Goal: Check status: Verify the current state of an ongoing process or item

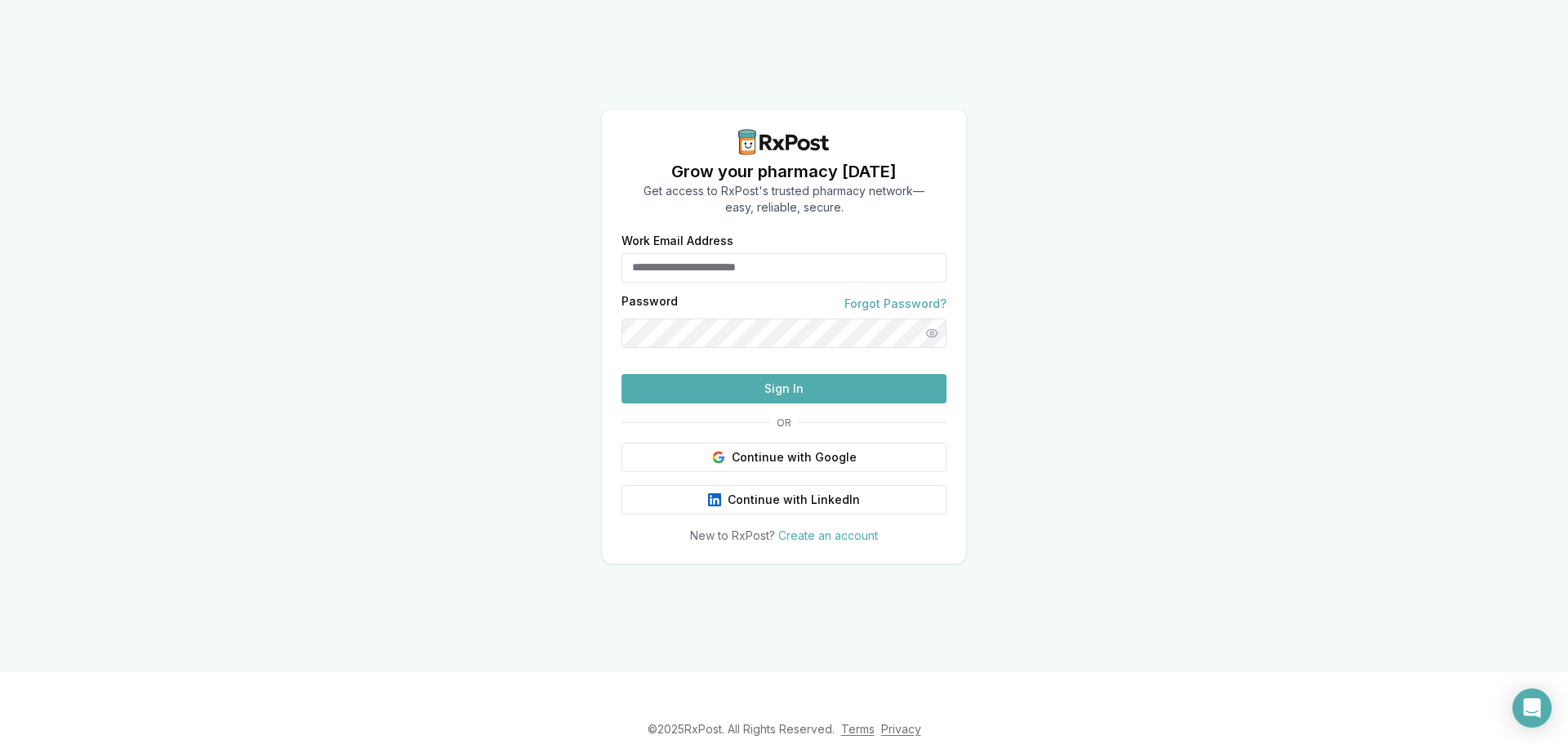
type input "**********"
click at [737, 404] on button "Sign In" at bounding box center [784, 388] width 325 height 30
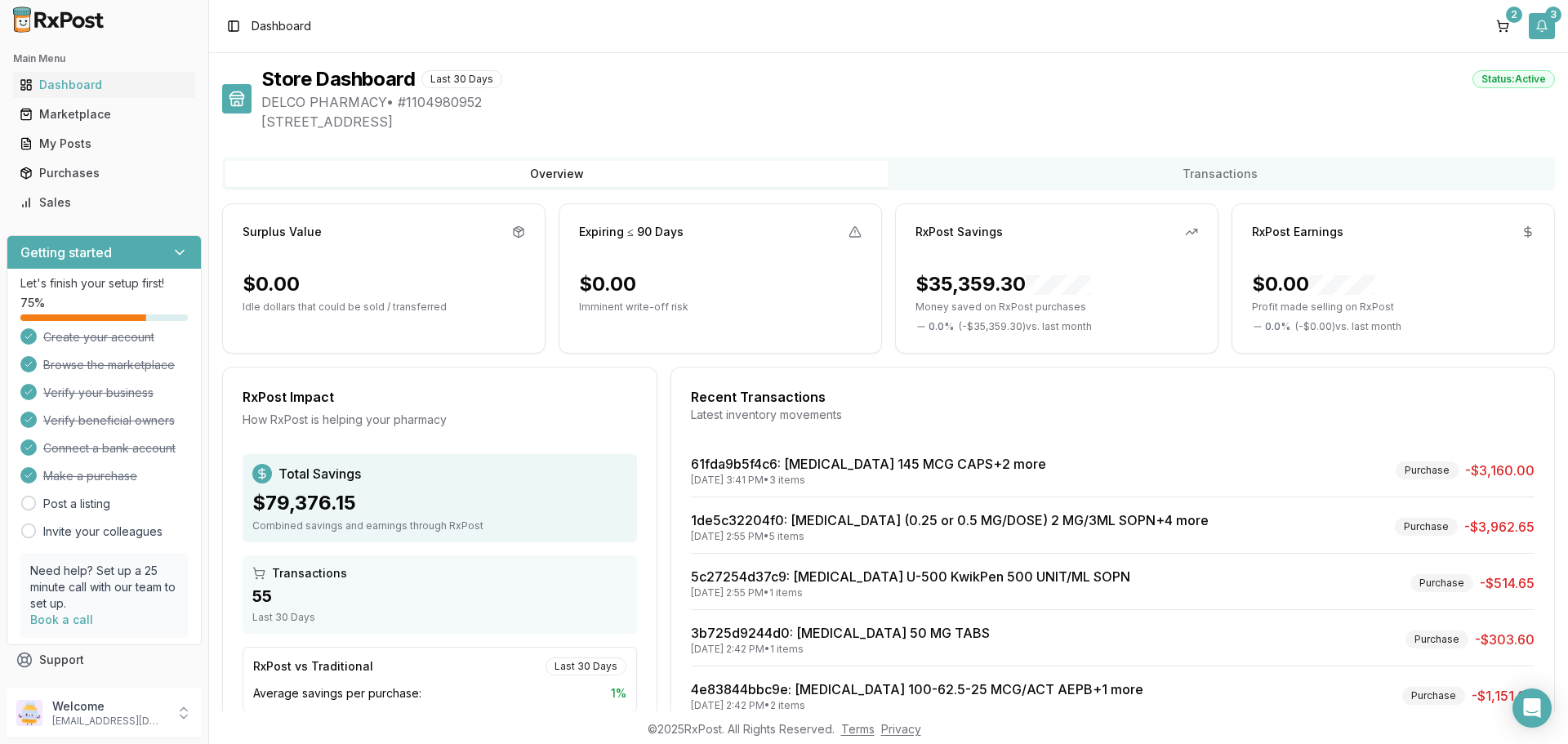
click at [1538, 30] on button "3" at bounding box center [1541, 25] width 26 height 26
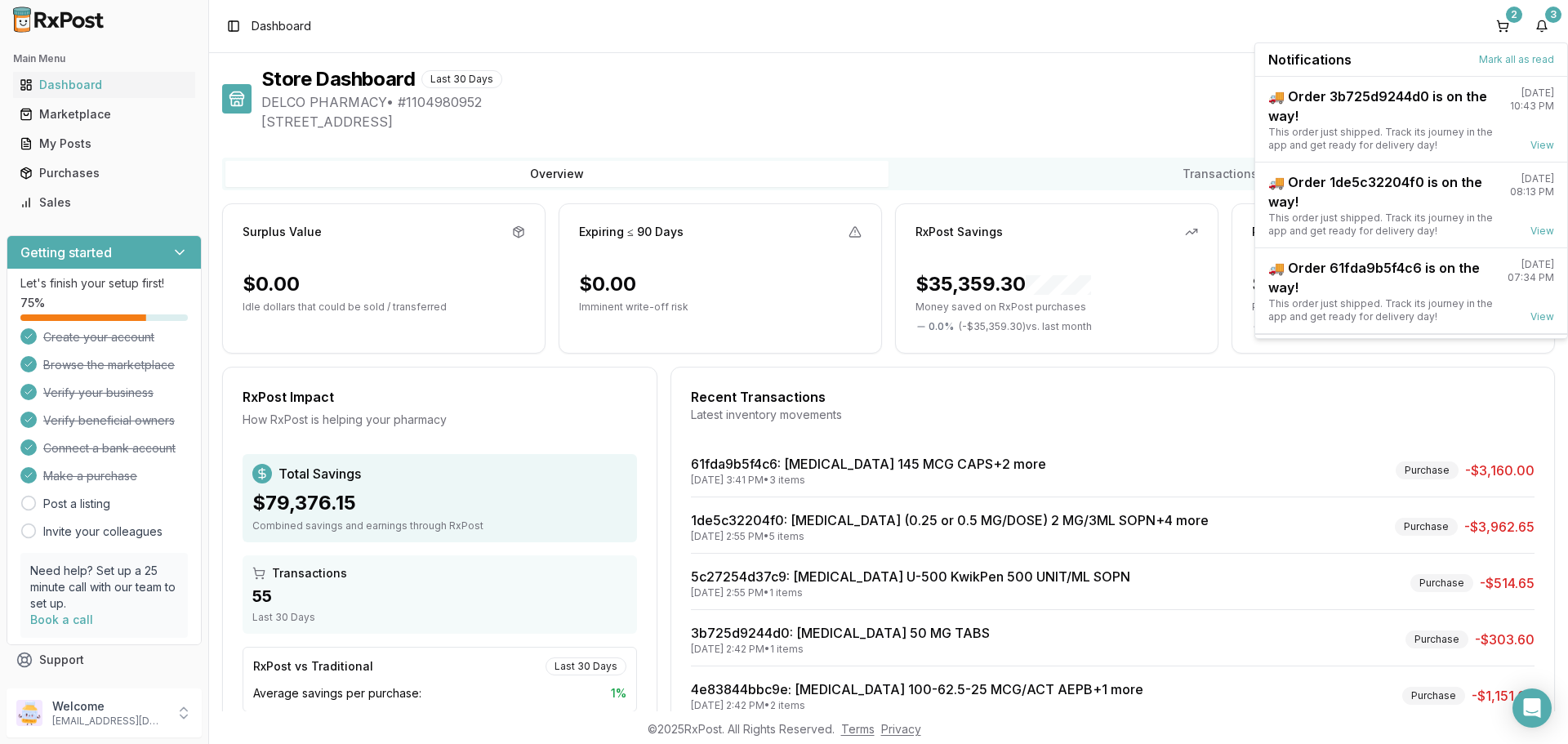
scroll to position [42, 0]
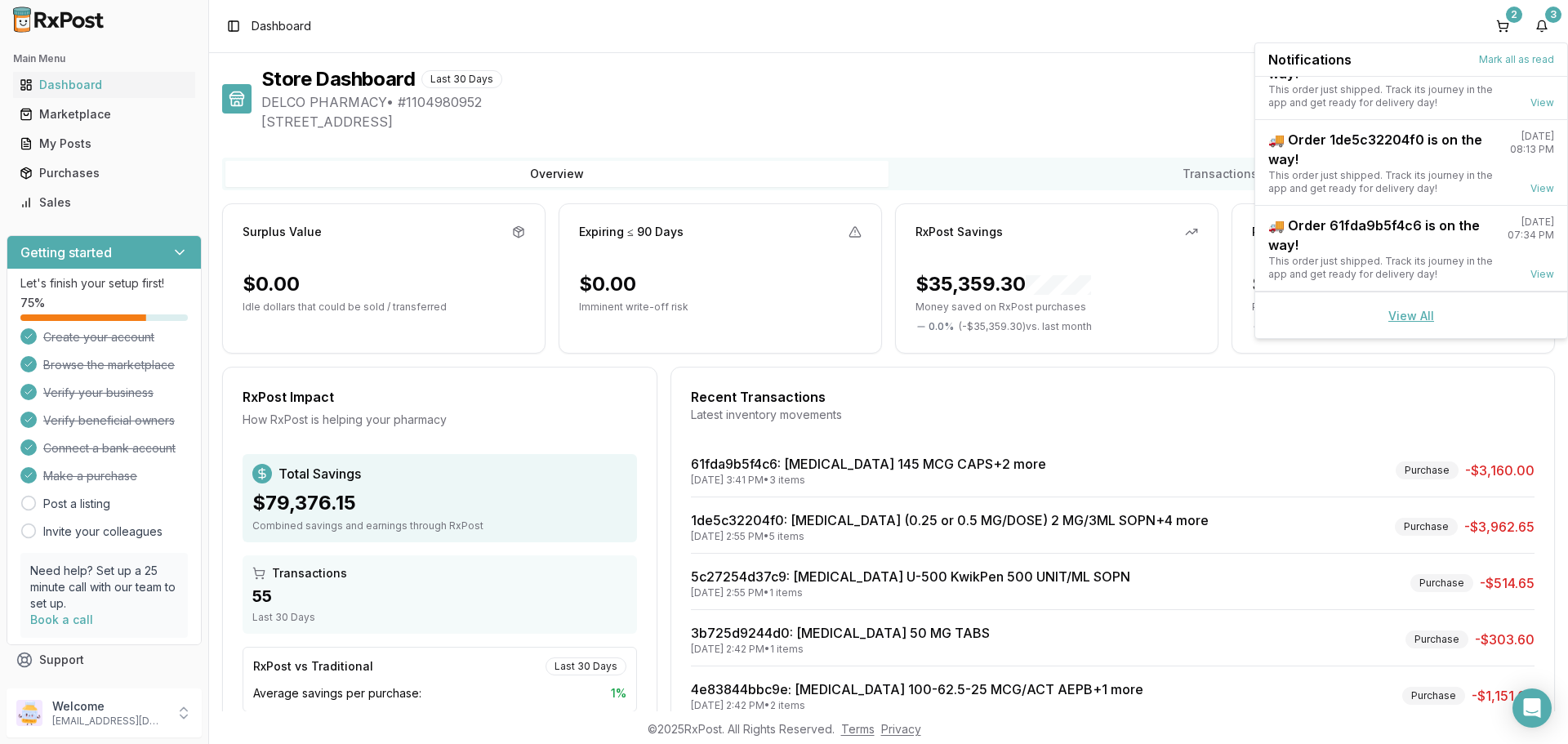
click at [1409, 315] on link "View All" at bounding box center [1411, 316] width 46 height 14
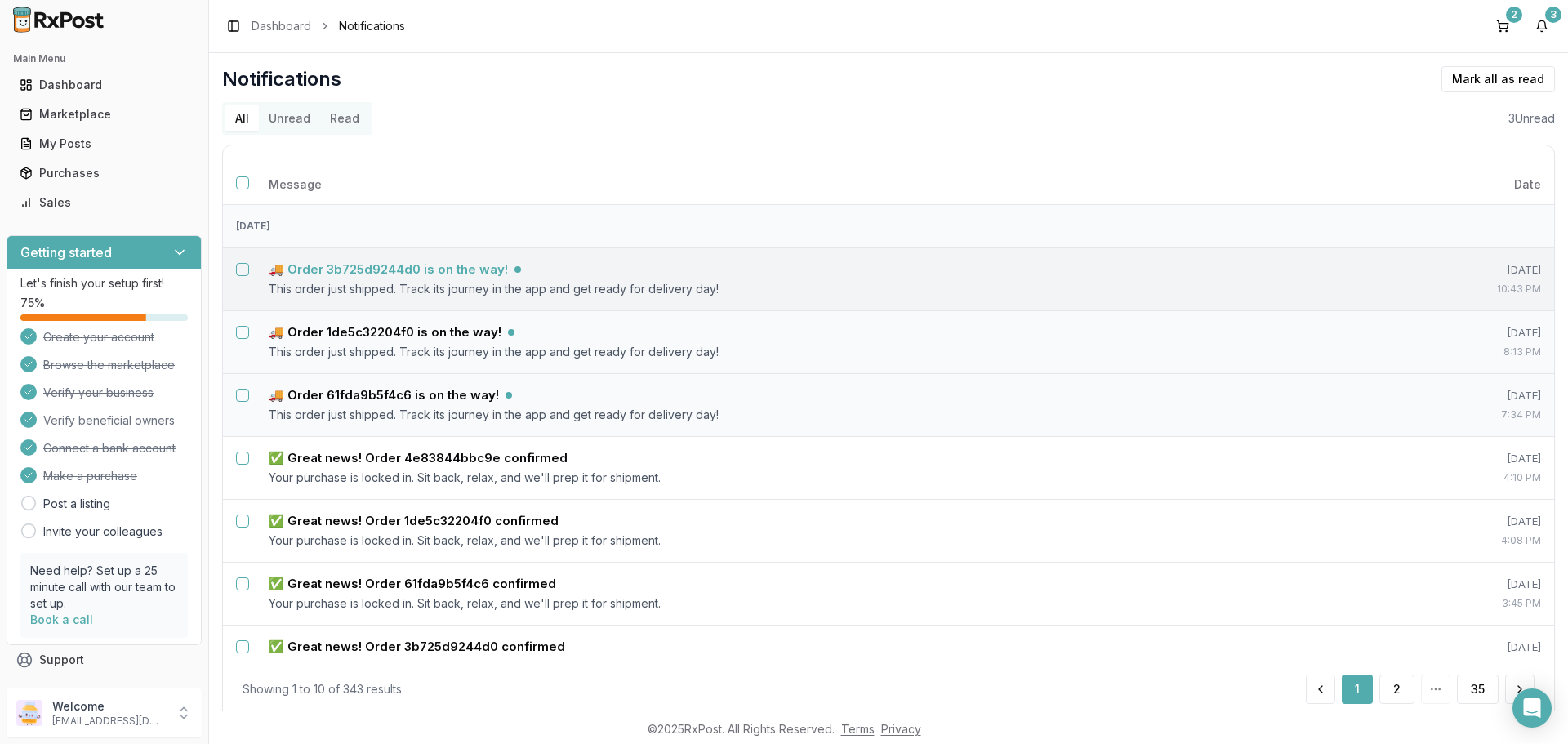
click at [429, 271] on h5 "🚚 Order 3b725d9244d0 is on the way!" at bounding box center [388, 269] width 239 height 16
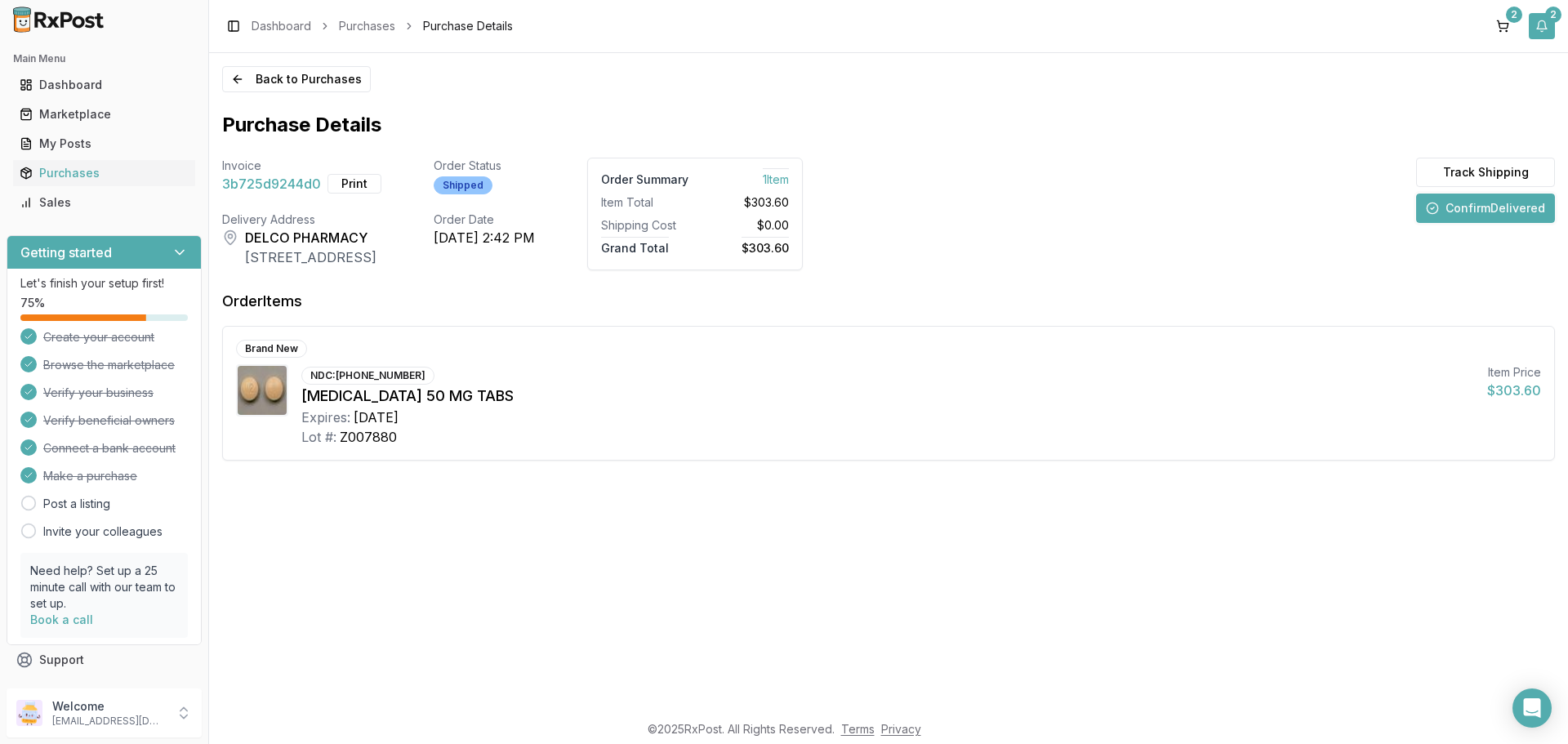
click at [1546, 30] on button "2" at bounding box center [1541, 25] width 26 height 26
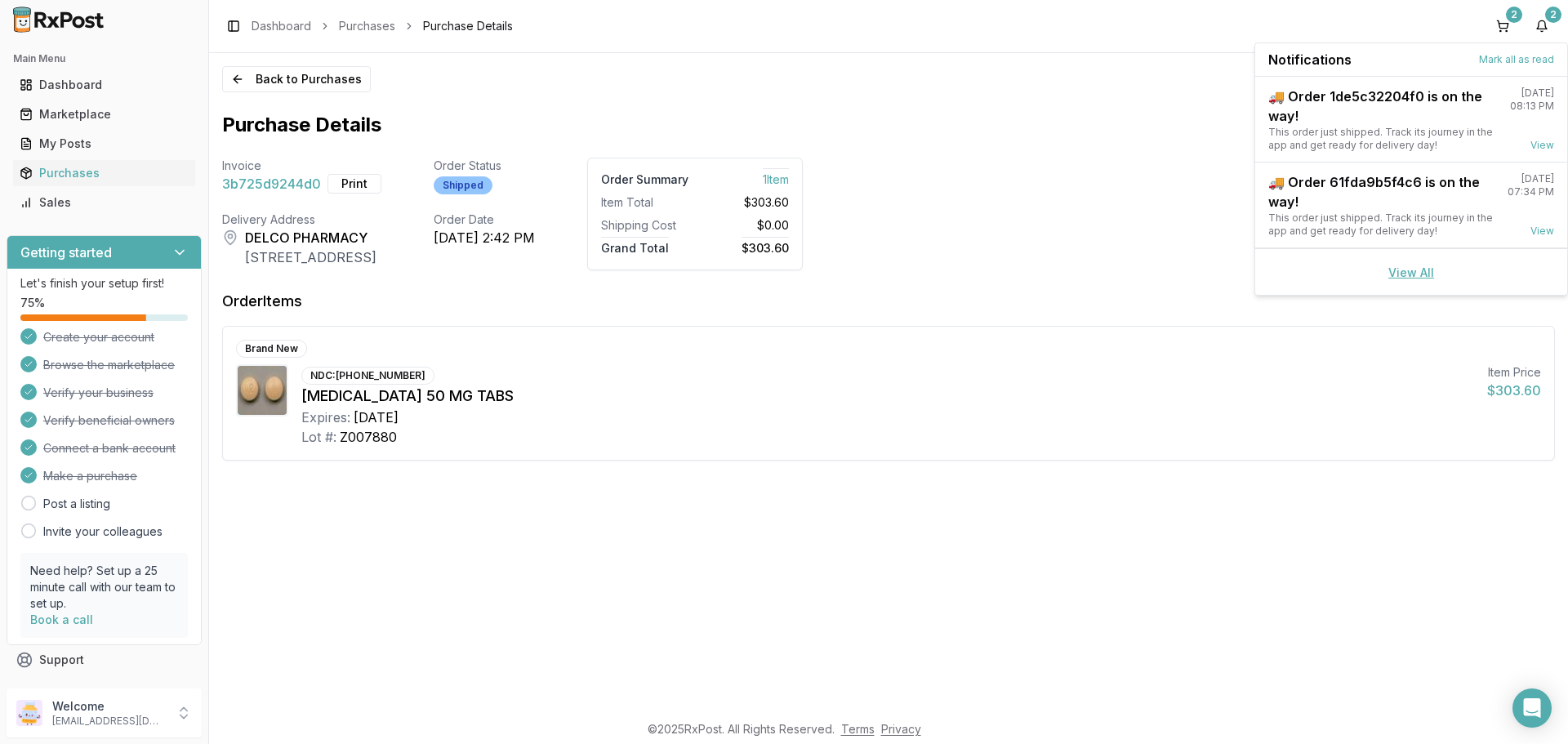
click at [1414, 274] on link "View All" at bounding box center [1411, 272] width 46 height 14
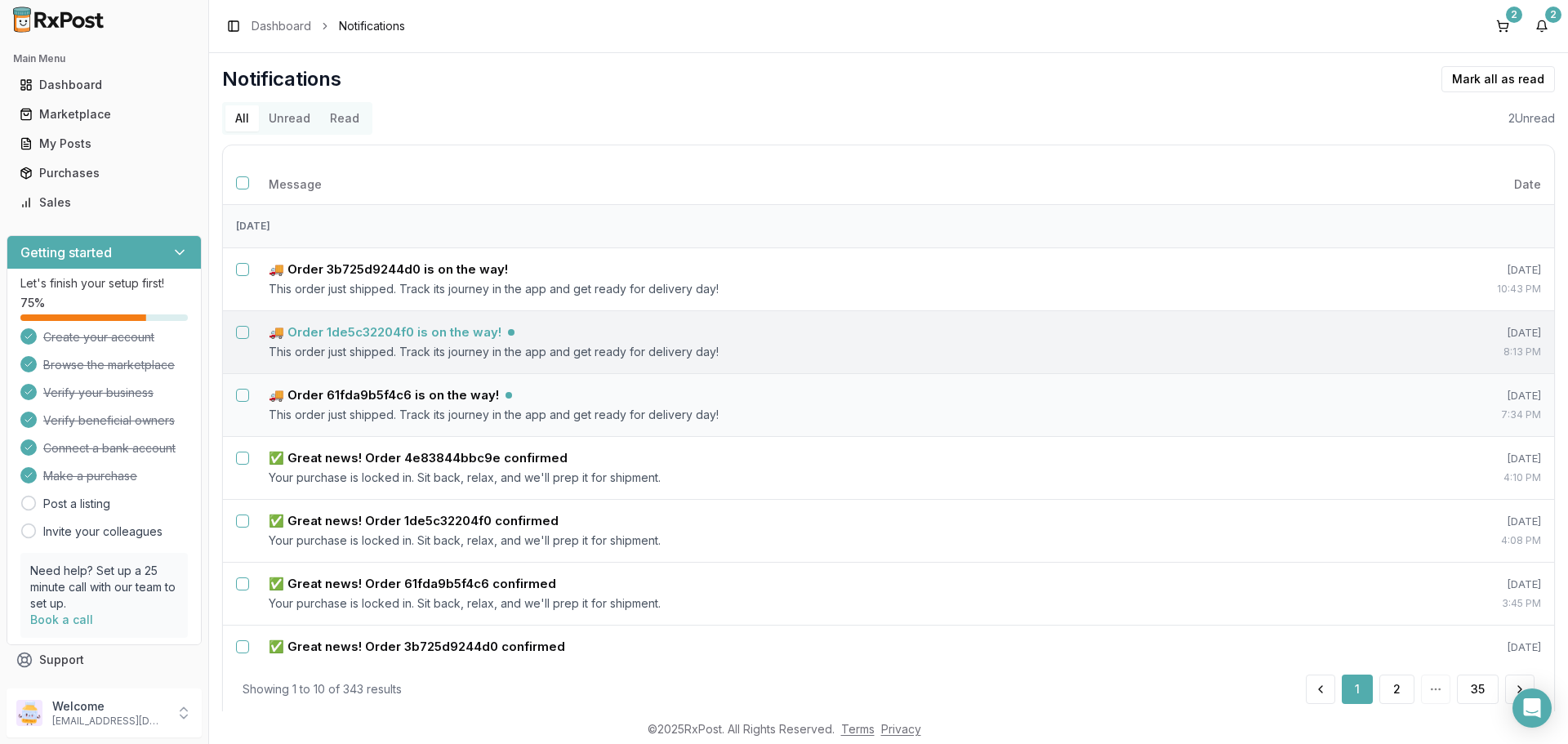
click at [474, 334] on h5 "🚚 Order 1de5c32204f0 is on the way!" at bounding box center [385, 332] width 233 height 16
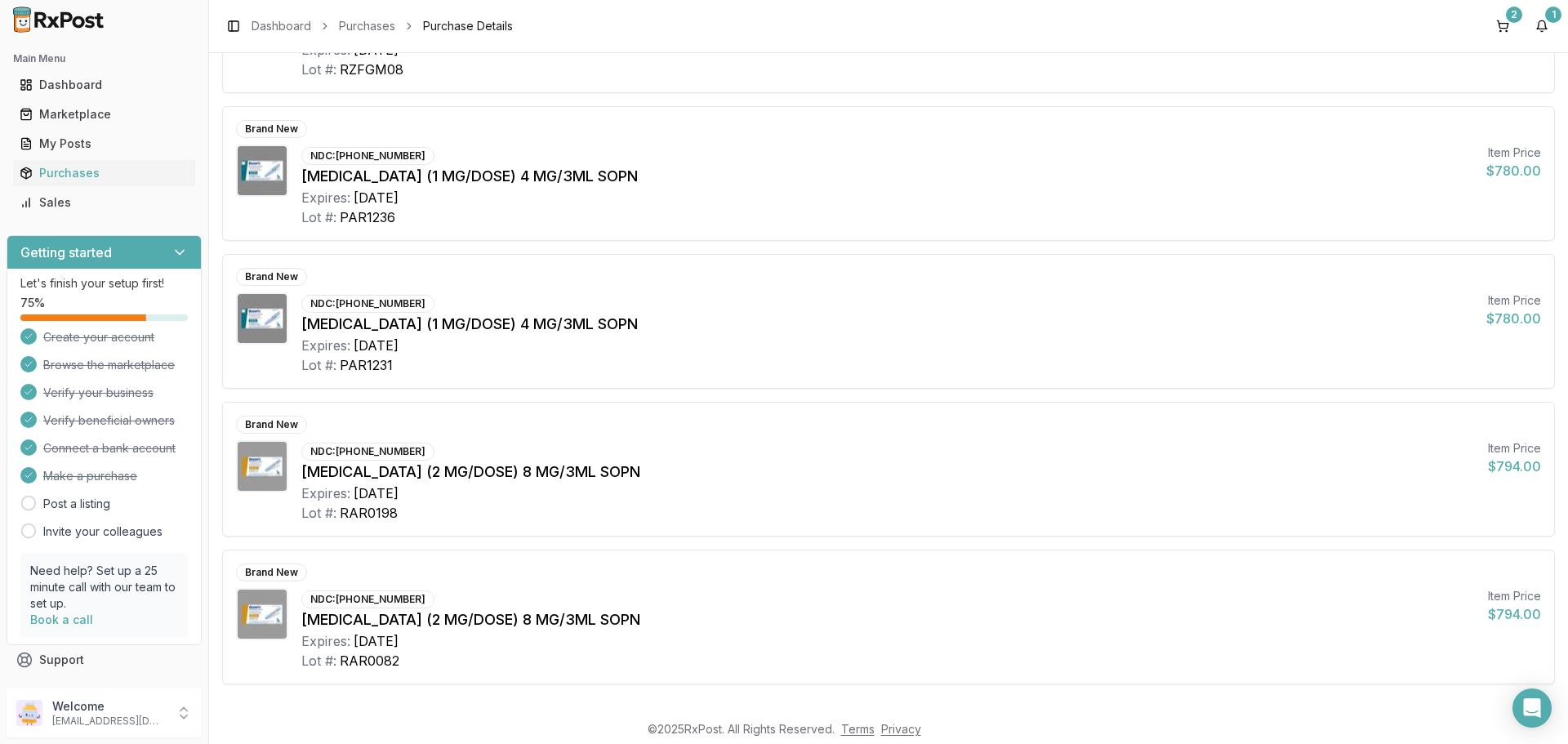
scroll to position [386, 0]
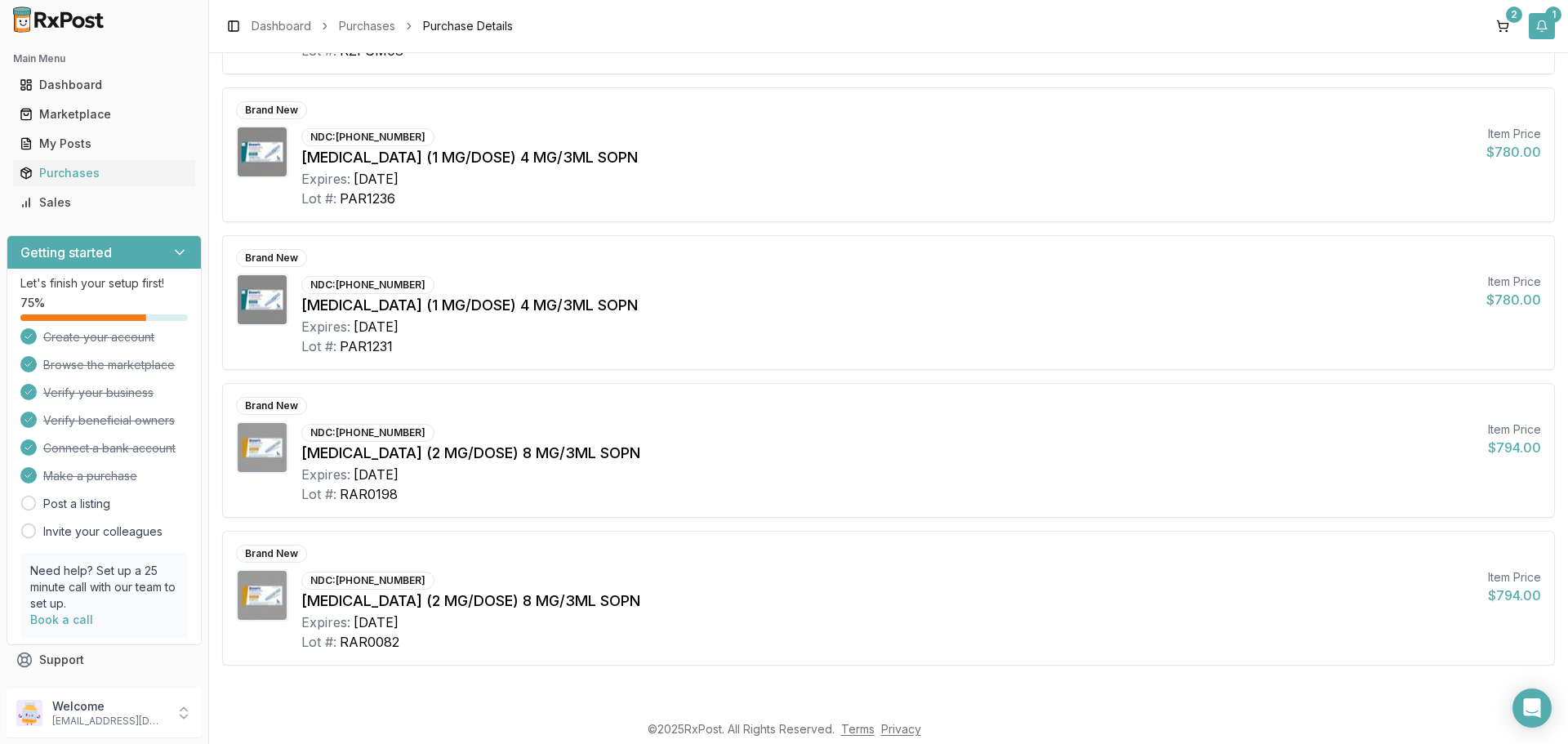
click at [1547, 28] on button "1" at bounding box center [1541, 25] width 26 height 26
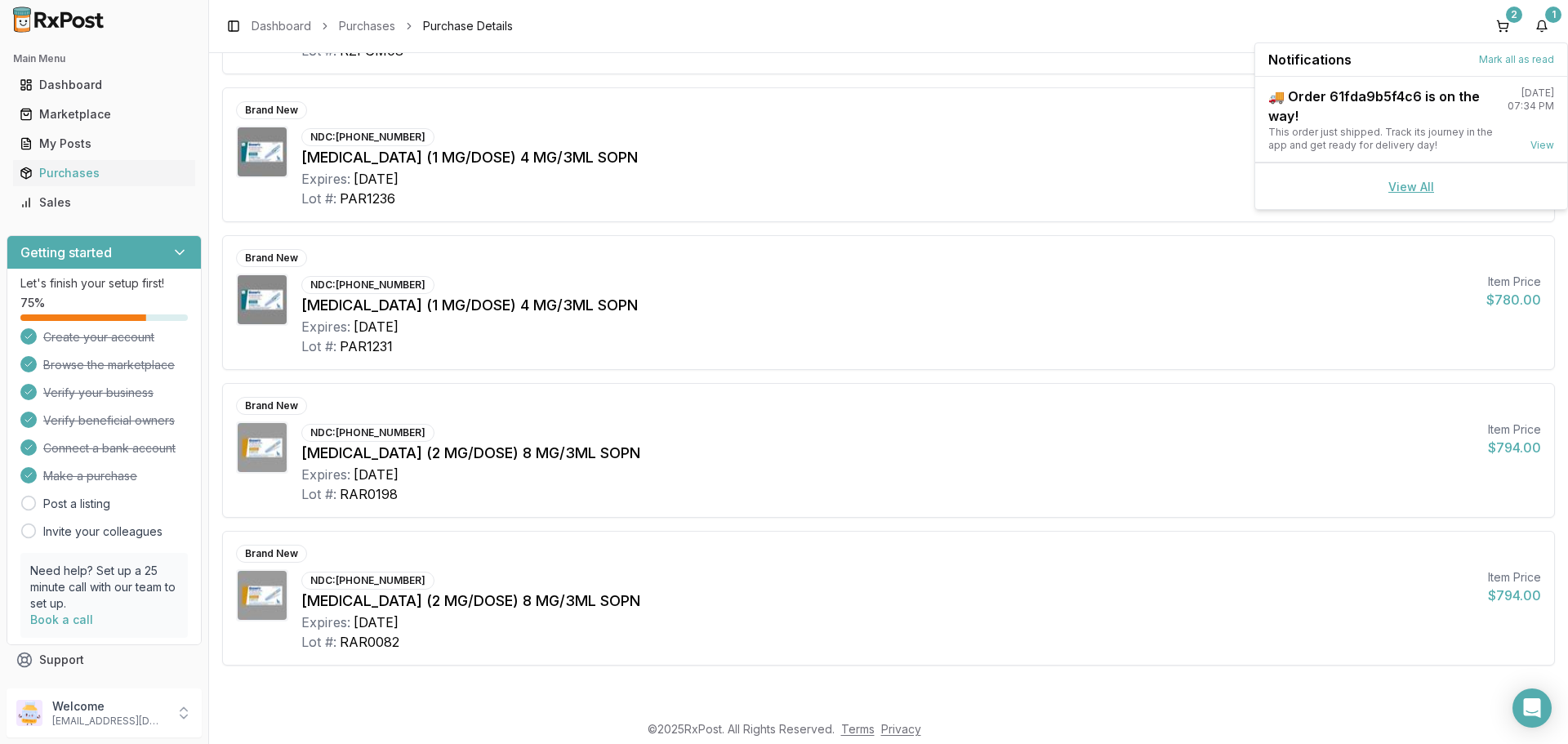
click at [1420, 189] on link "View All" at bounding box center [1411, 187] width 46 height 14
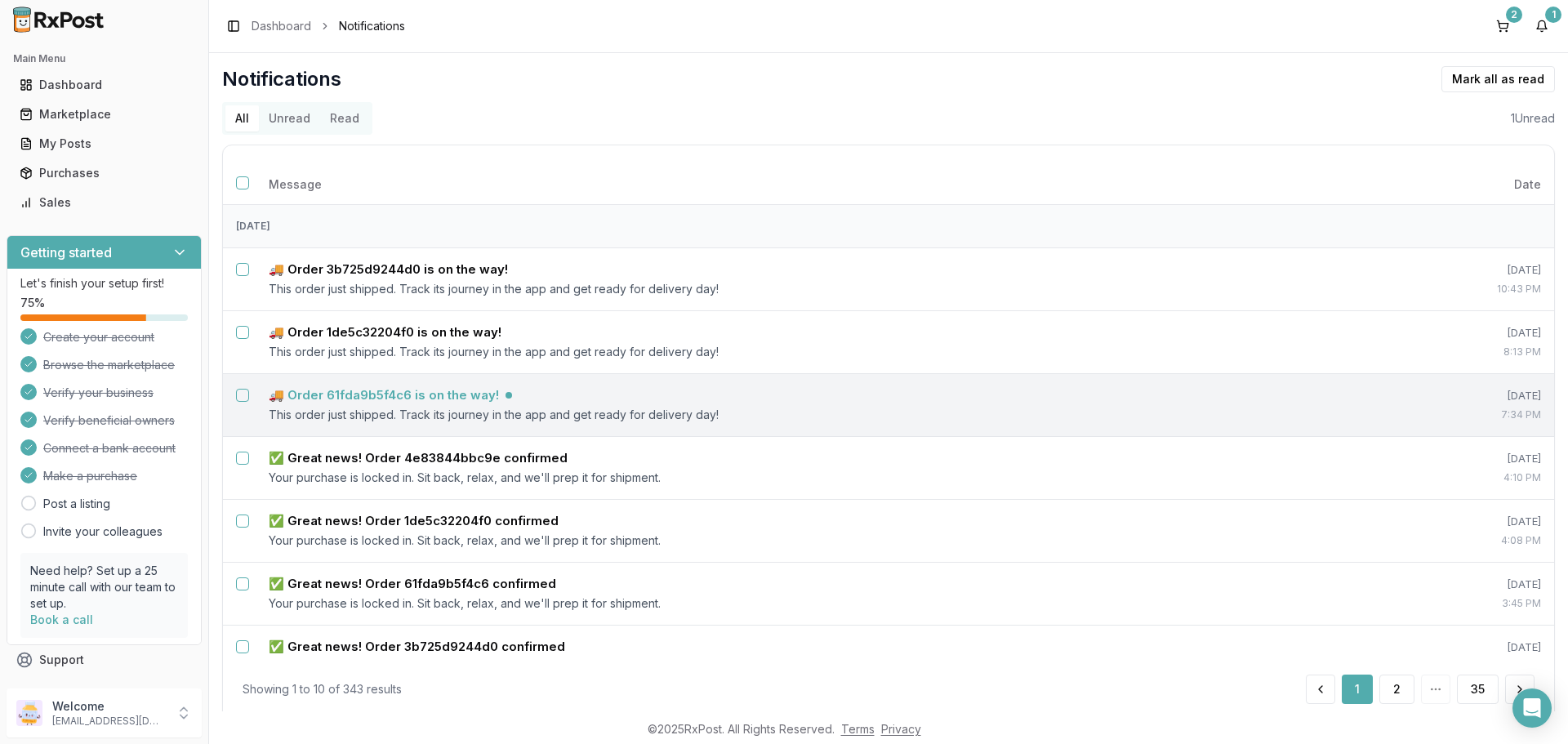
click at [435, 388] on h5 "🚚 Order 61fda9b5f4c6 is on the way!" at bounding box center [383, 394] width 231 height 16
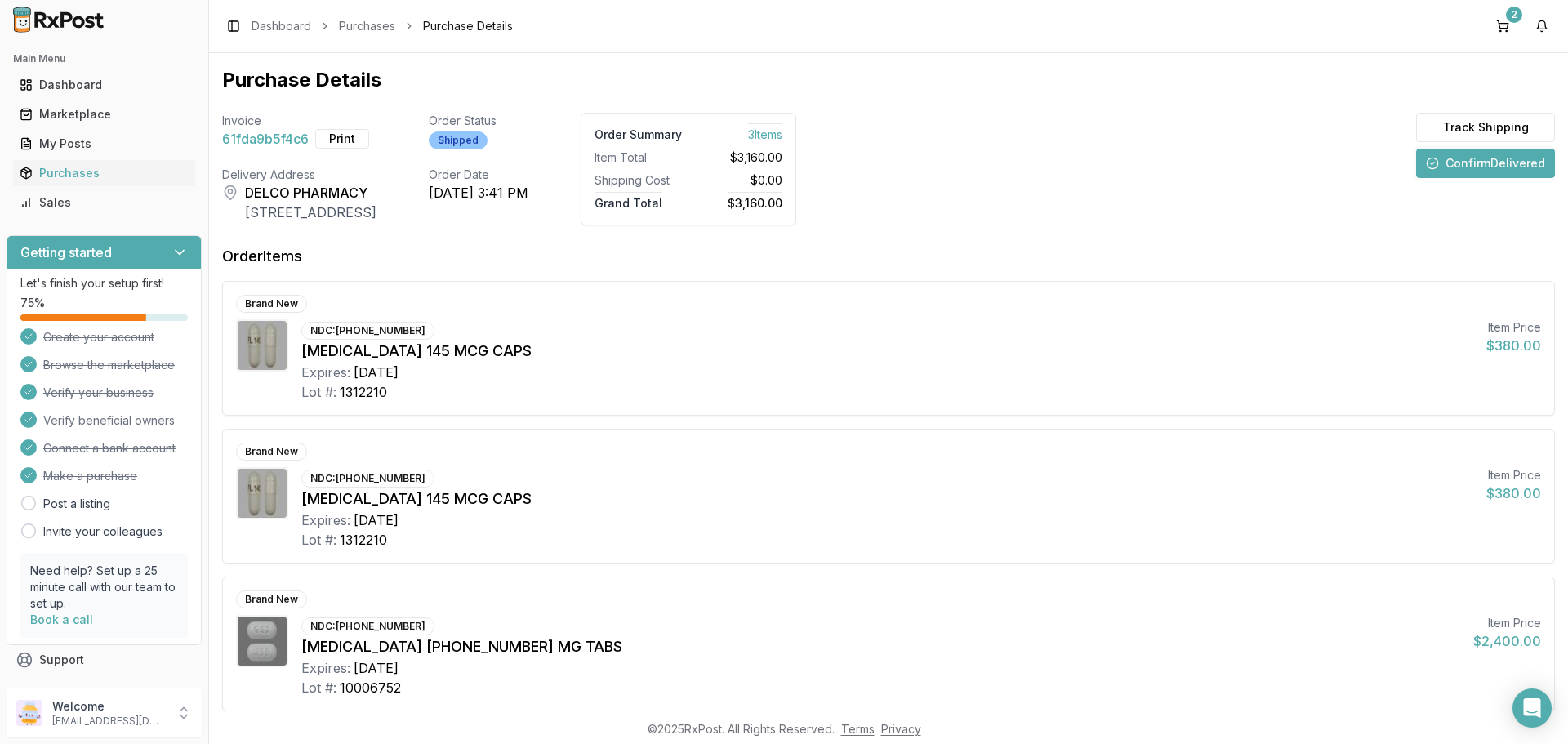
scroll to position [90, 0]
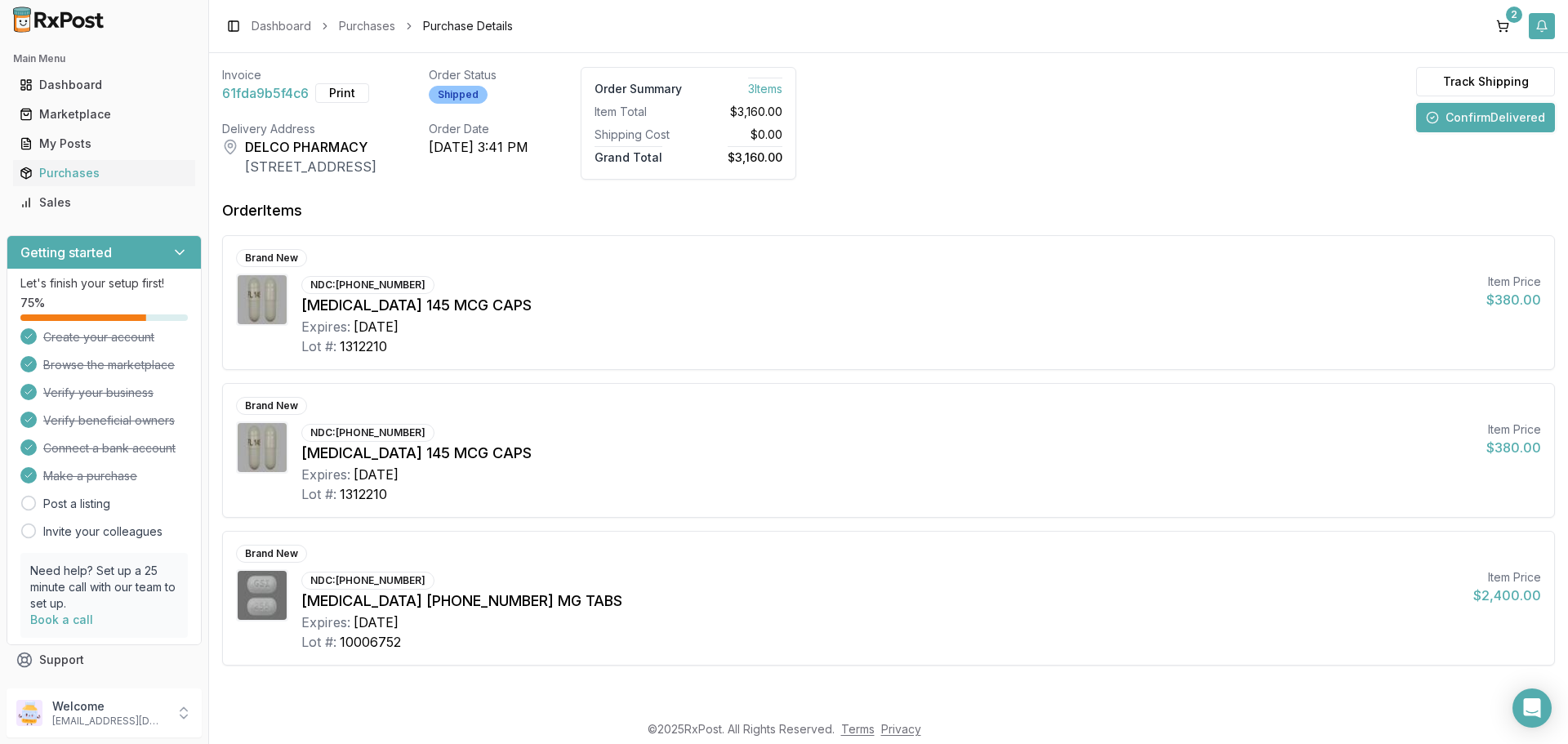
click at [1538, 29] on button "button" at bounding box center [1541, 25] width 26 height 26
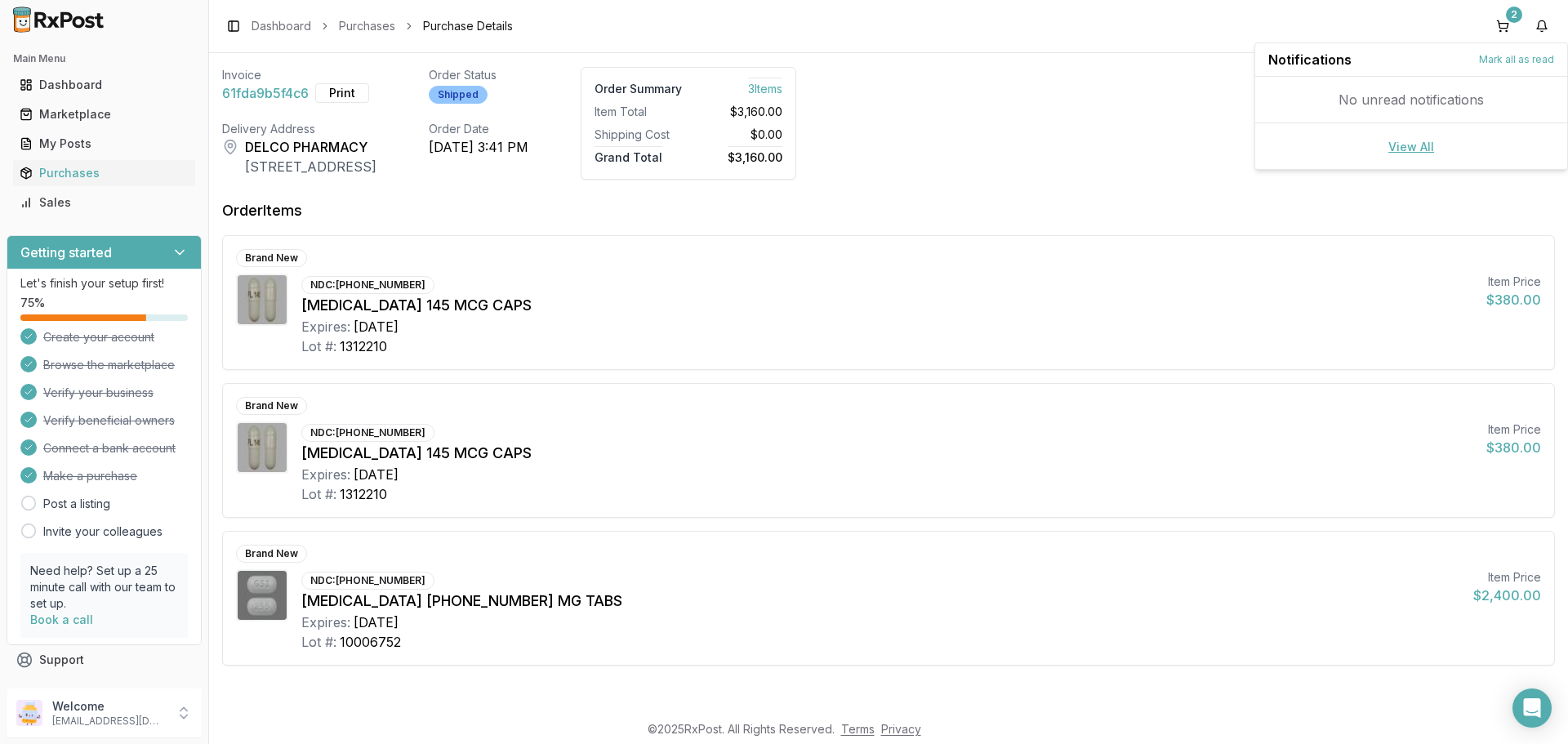
click at [1412, 140] on link "View All" at bounding box center [1411, 146] width 46 height 14
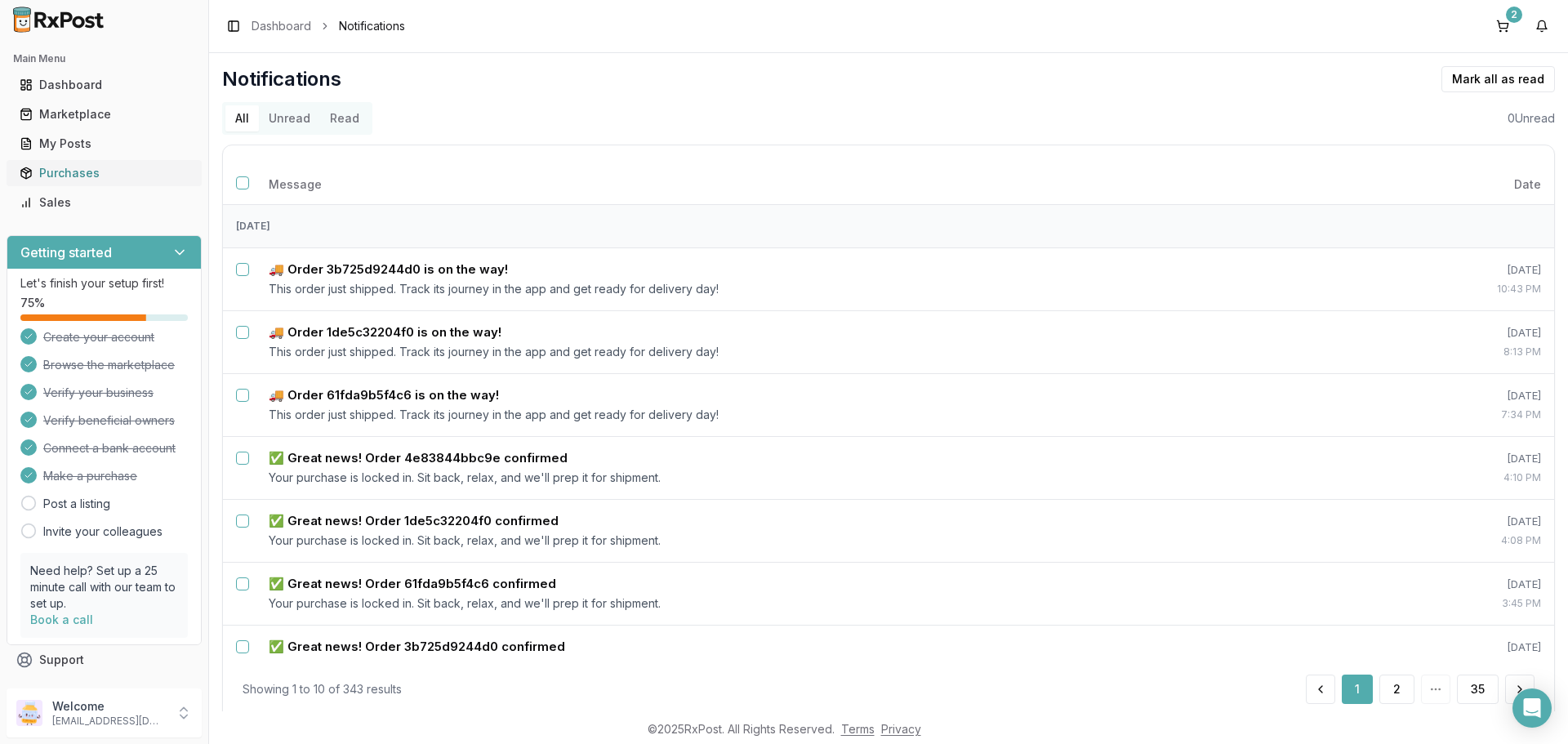
click at [94, 175] on div "Purchases" at bounding box center [104, 172] width 169 height 16
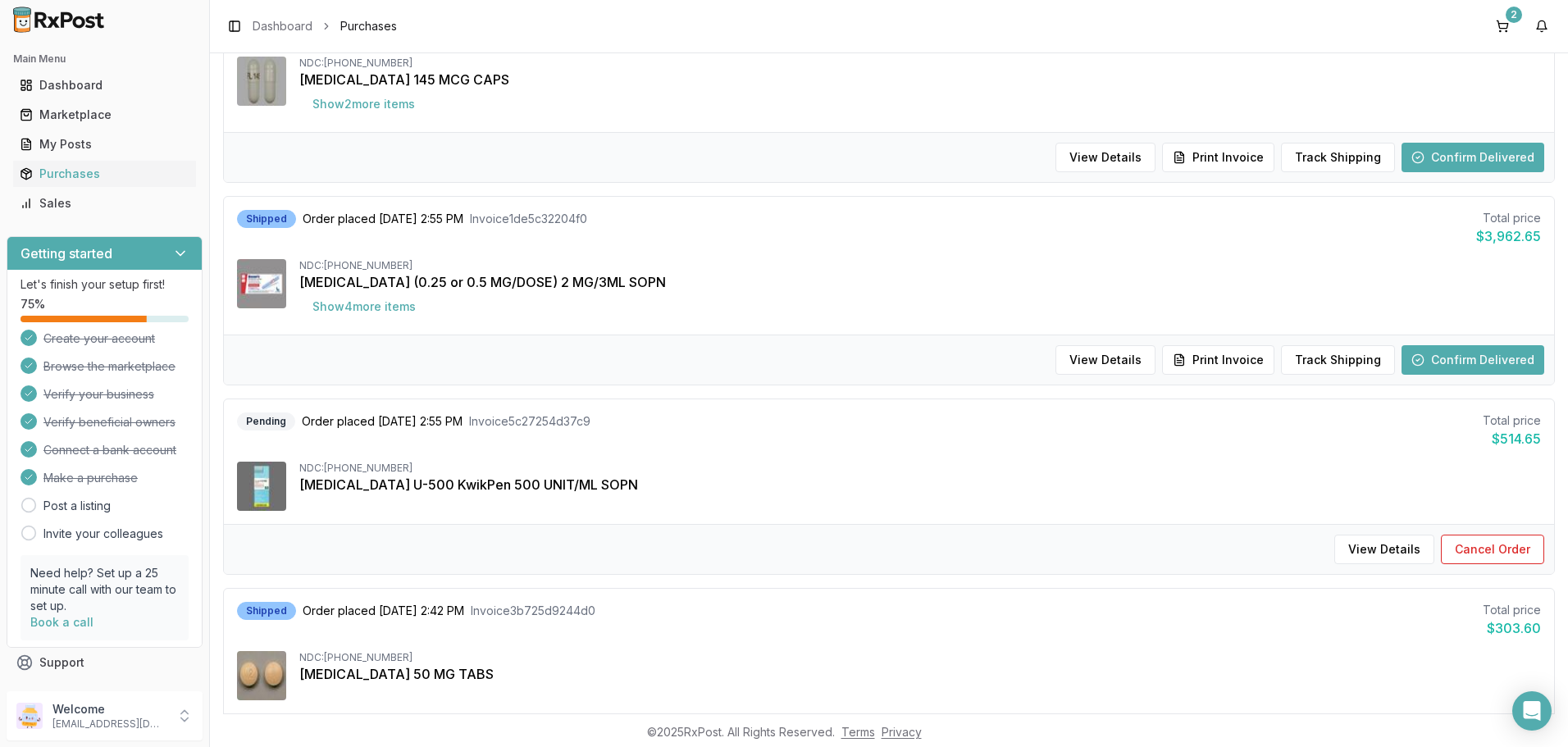
scroll to position [246, 0]
